Goal: Information Seeking & Learning: Find specific fact

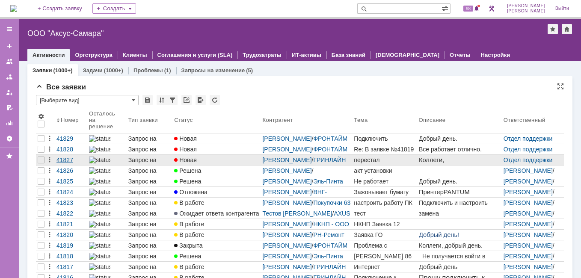
click at [62, 158] on div "41827" at bounding box center [70, 160] width 29 height 7
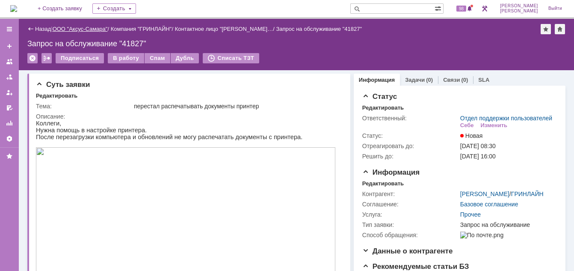
click at [91, 30] on link "ООО "Аксус-Самара"" at bounding box center [80, 29] width 55 height 6
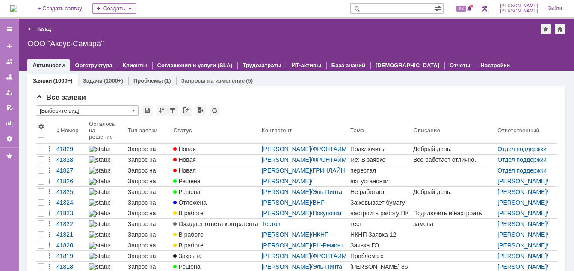
click at [133, 62] on link "Клиенты" at bounding box center [135, 65] width 24 height 6
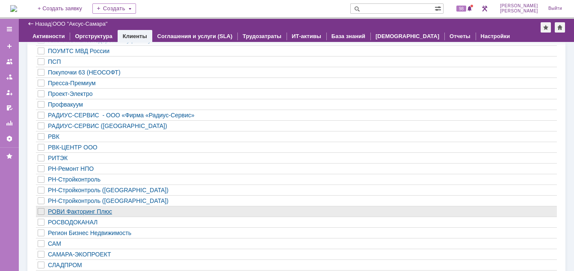
scroll to position [933, 0]
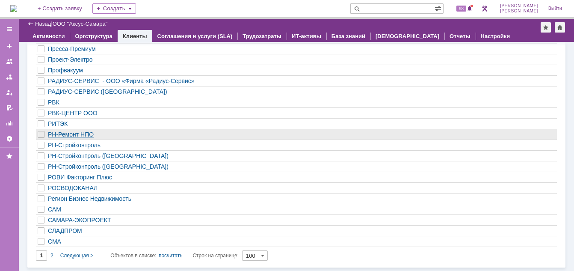
click at [82, 134] on div "РН-Ремонт НПО" at bounding box center [272, 134] width 449 height 7
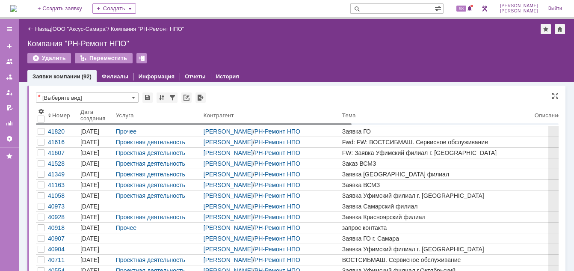
drag, startPoint x: 143, startPoint y: 123, endPoint x: 181, endPoint y: 124, distance: 37.7
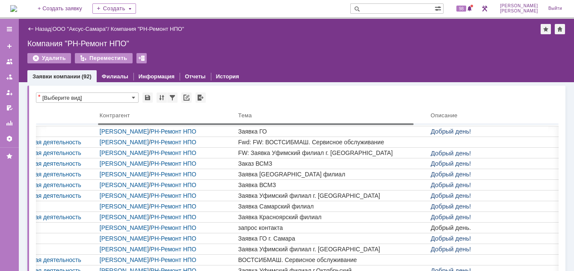
drag, startPoint x: 76, startPoint y: 123, endPoint x: 139, endPoint y: 125, distance: 62.5
click at [139, 125] on body "Идет загрузка, пожалуйста, подождите. На домашнюю + Создать заявку Создать 98 […" at bounding box center [287, 135] width 574 height 271
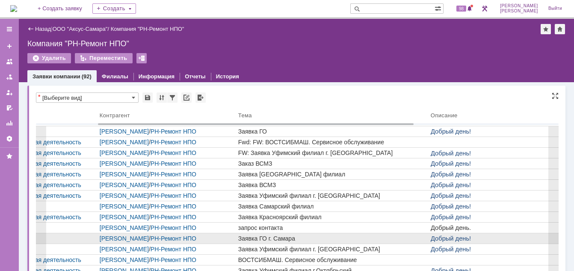
click at [75, 237] on div at bounding box center [54, 238] width 88 height 10
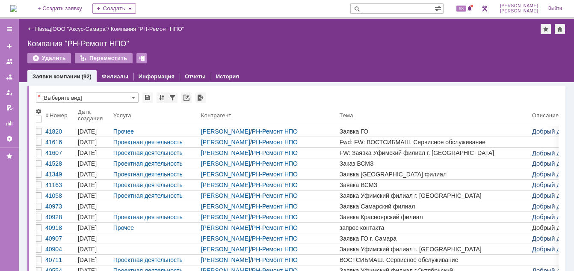
click at [52, 238] on div "40907" at bounding box center [59, 238] width 29 height 7
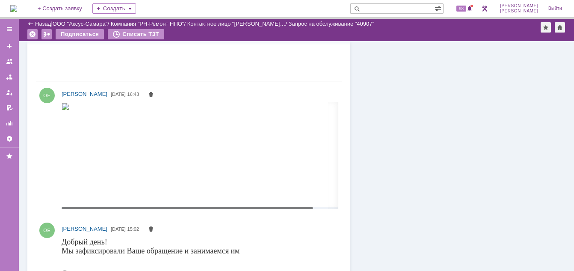
drag, startPoint x: 153, startPoint y: 208, endPoint x: 74, endPoint y: 205, distance: 79.2
click at [74, 205] on body "Идет загрузка, пожалуйста, подождите. На домашнюю + Создать заявку Создать 98 […" at bounding box center [287, 135] width 574 height 271
drag, startPoint x: 78, startPoint y: 210, endPoint x: 89, endPoint y: 210, distance: 11.6
click at [89, 210] on div "[PERSON_NAME] [DATE] 16:43" at bounding box center [189, 149] width 306 height 128
drag, startPoint x: 92, startPoint y: 208, endPoint x: 138, endPoint y: 216, distance: 46.9
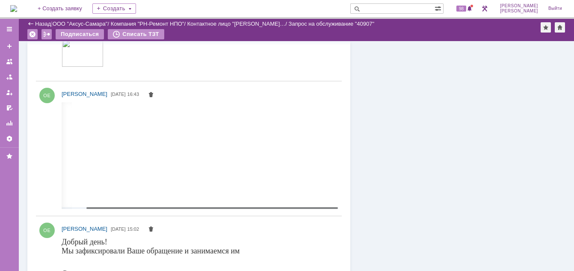
click at [138, 216] on body "Идет загрузка, пожалуйста, подождите. На домашнюю + Создать заявку Создать 98 […" at bounding box center [287, 135] width 574 height 271
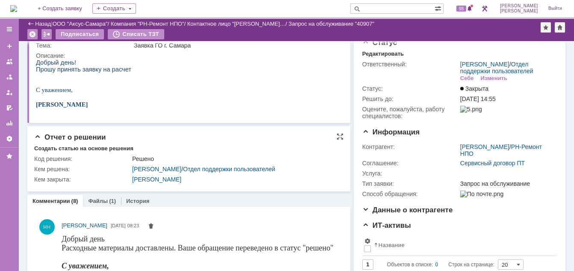
scroll to position [20, 0]
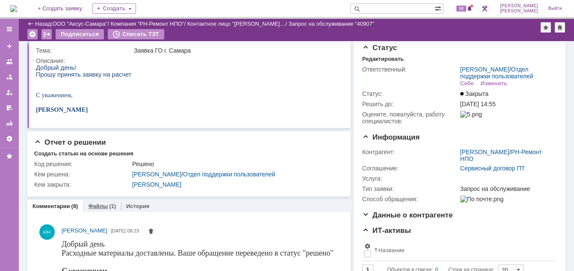
click at [106, 208] on div "Файлы (1)" at bounding box center [102, 206] width 28 height 6
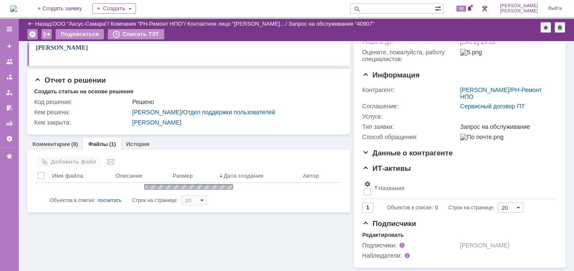
scroll to position [94, 0]
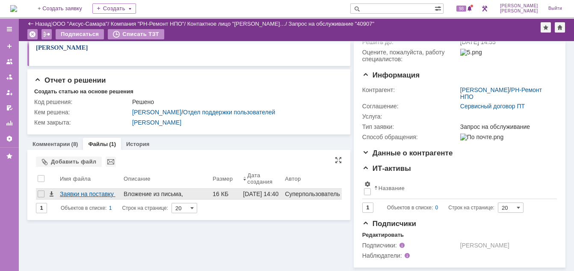
click at [77, 190] on div "Заявки на поставку расходных материалов.docx" at bounding box center [90, 193] width 60 height 7
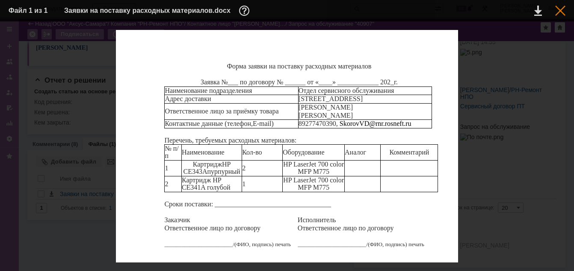
click at [559, 12] on div at bounding box center [561, 11] width 10 height 10
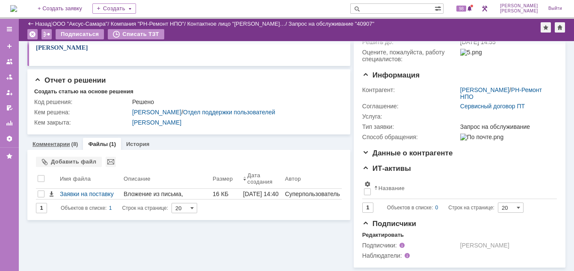
click at [38, 141] on link "Комментарии" at bounding box center [52, 144] width 38 height 6
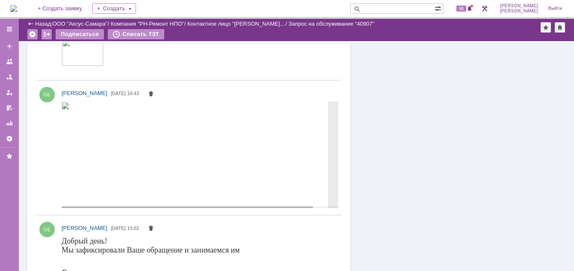
scroll to position [822, 0]
